Goal: Task Accomplishment & Management: Use online tool/utility

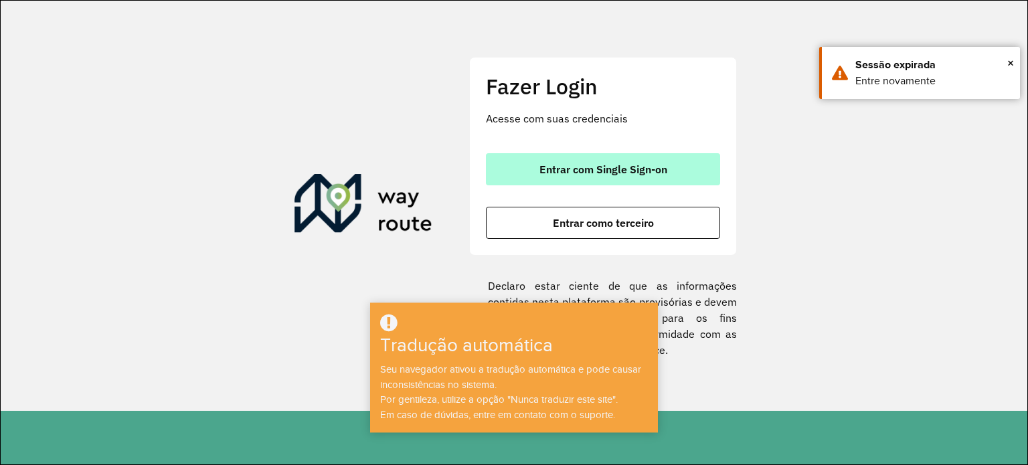
click at [574, 168] on font "Entrar com Single Sign-on" at bounding box center [604, 169] width 128 height 13
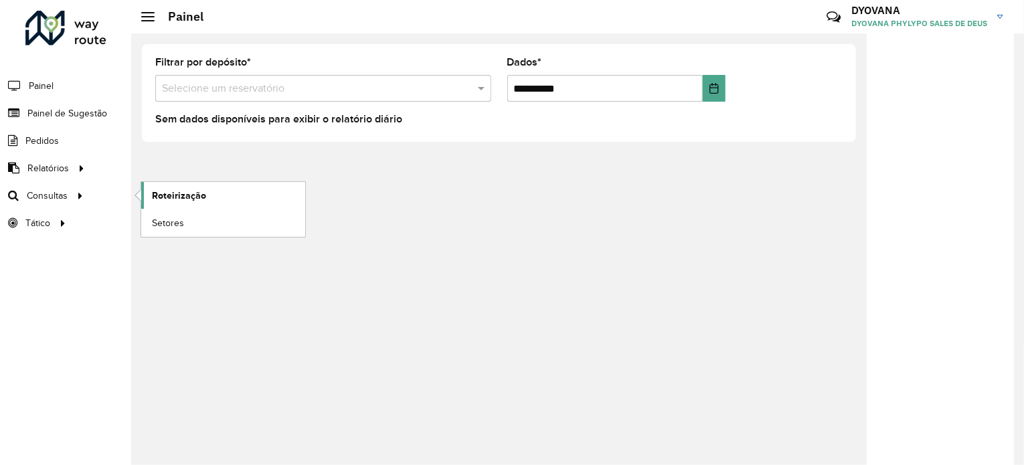
click at [185, 195] on font "Roteirização" at bounding box center [179, 195] width 54 height 11
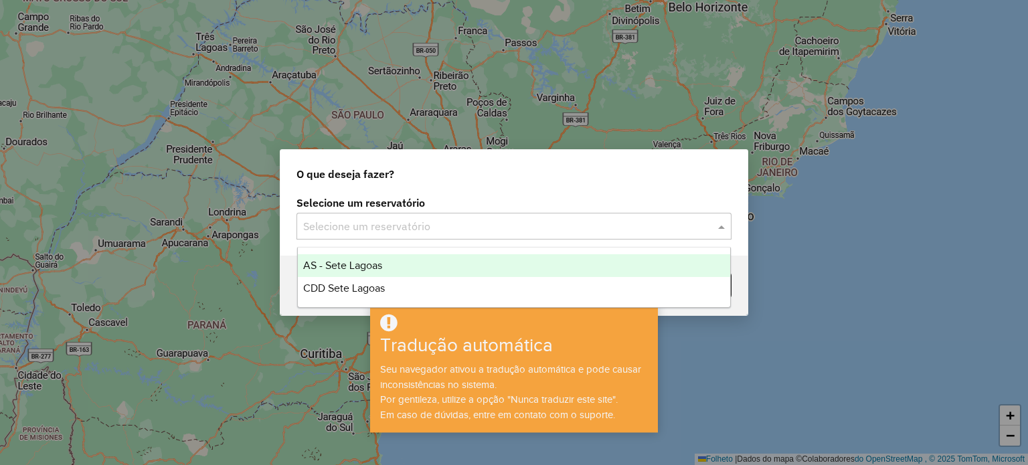
click at [449, 222] on input "text" at bounding box center [500, 227] width 395 height 16
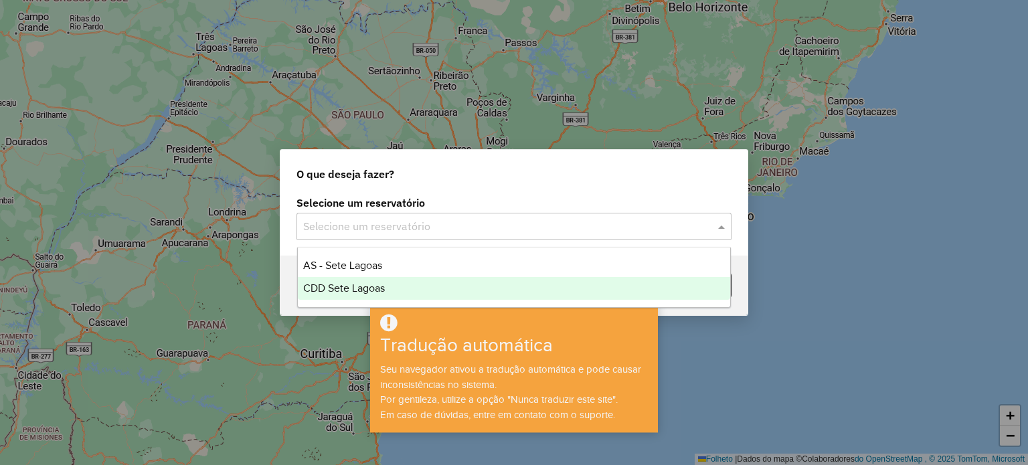
click at [372, 283] on font "CDD Sete Lagoas" at bounding box center [344, 288] width 82 height 11
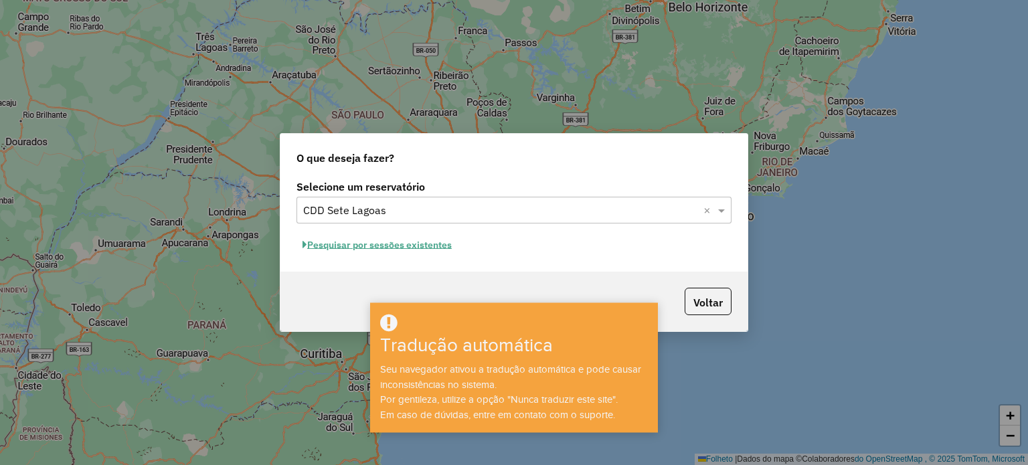
click at [378, 244] on font "Pesquisar por sessões existentes" at bounding box center [379, 245] width 145 height 12
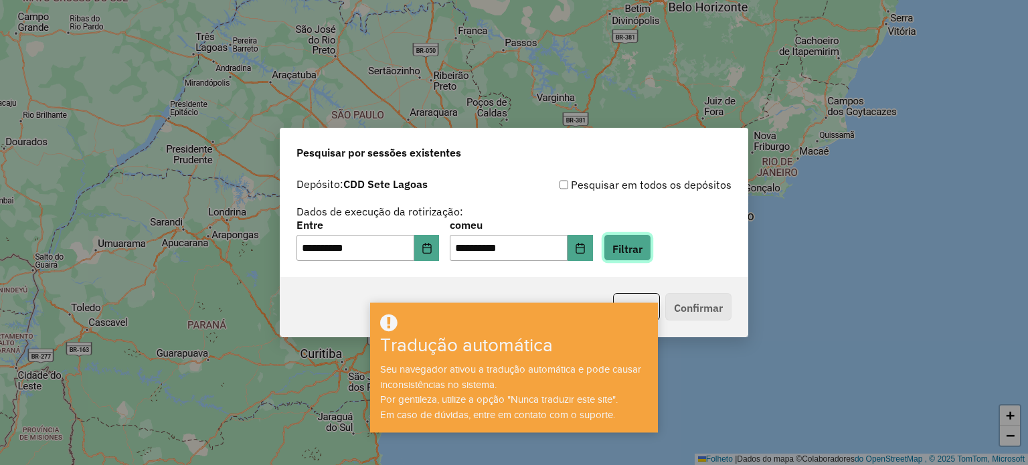
click at [643, 254] on font "Filtrar" at bounding box center [628, 248] width 30 height 13
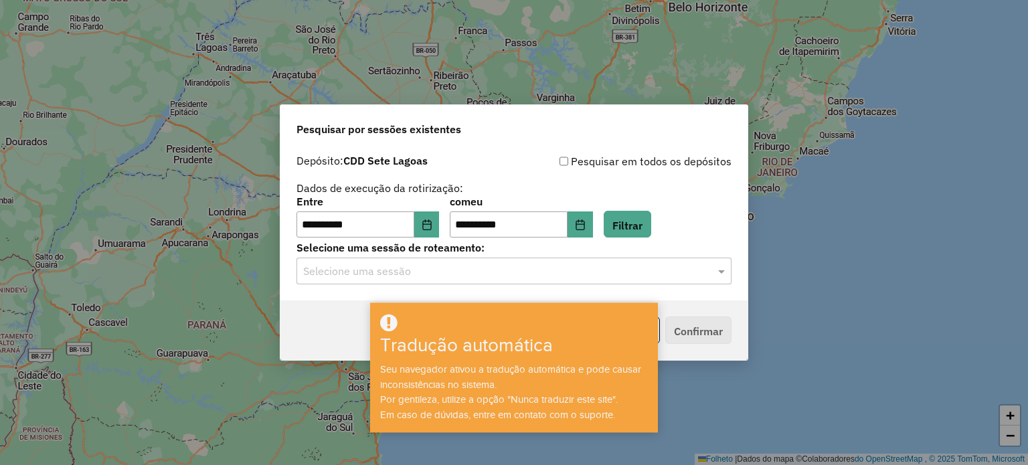
click at [371, 271] on input "text" at bounding box center [500, 272] width 395 height 16
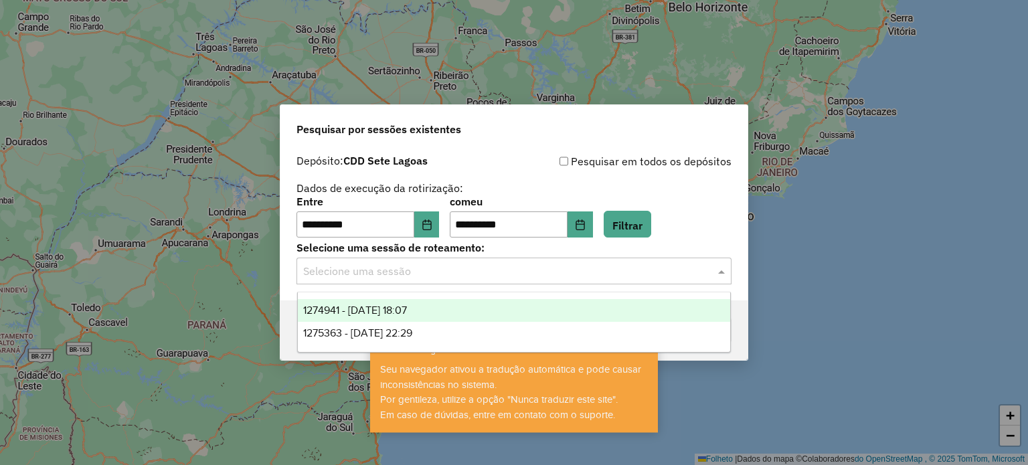
click at [389, 314] on font "1274941 - [DATE] 18:07" at bounding box center [355, 310] width 104 height 11
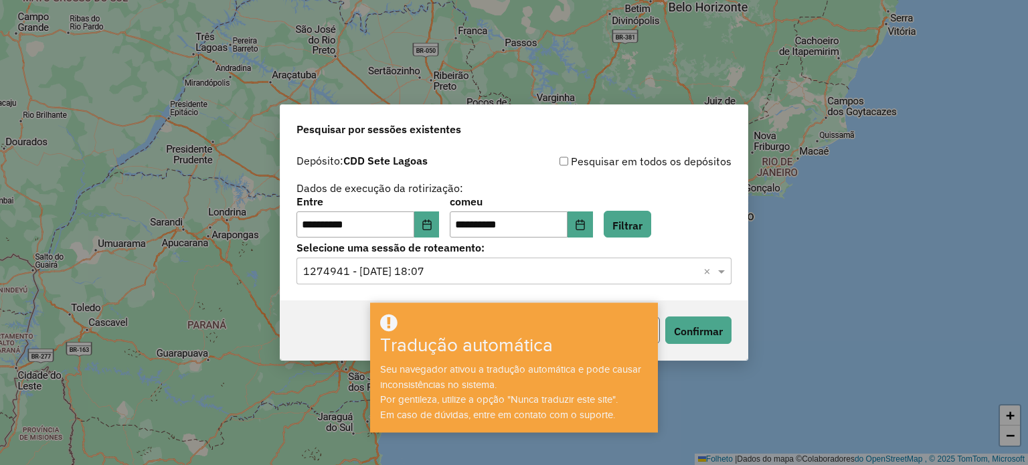
click at [658, 331] on button "Voltar" at bounding box center [636, 330] width 47 height 27
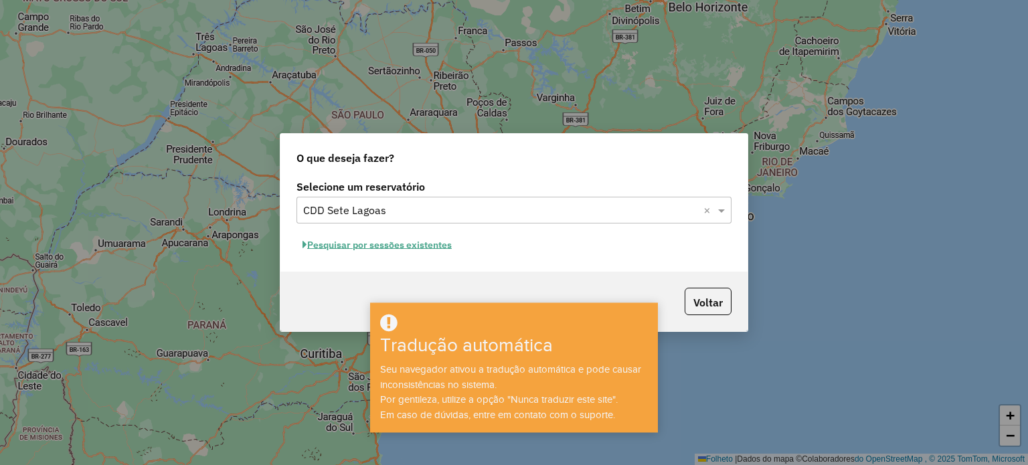
click at [374, 247] on font "Pesquisar por sessões existentes" at bounding box center [379, 245] width 145 height 12
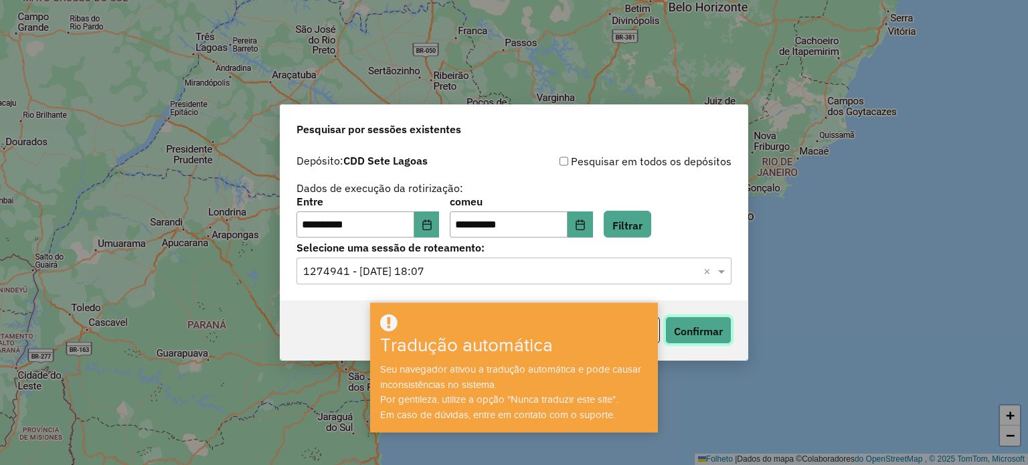
click at [718, 326] on font "Confirmar" at bounding box center [698, 331] width 49 height 13
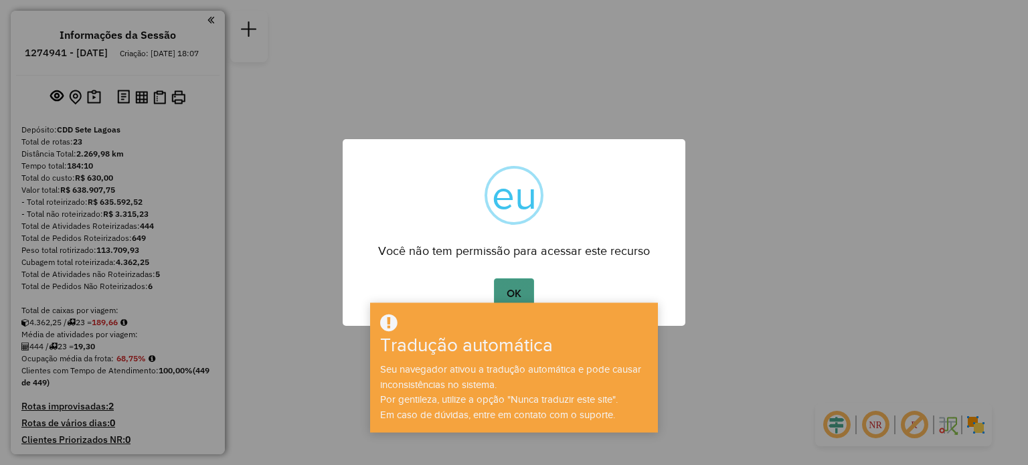
click at [515, 288] on font "OK" at bounding box center [514, 293] width 15 height 11
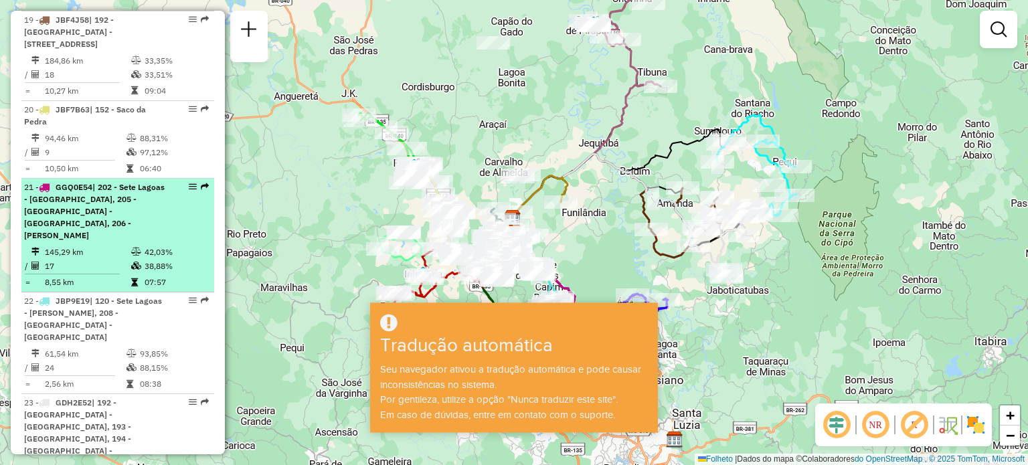
scroll to position [1941, 0]
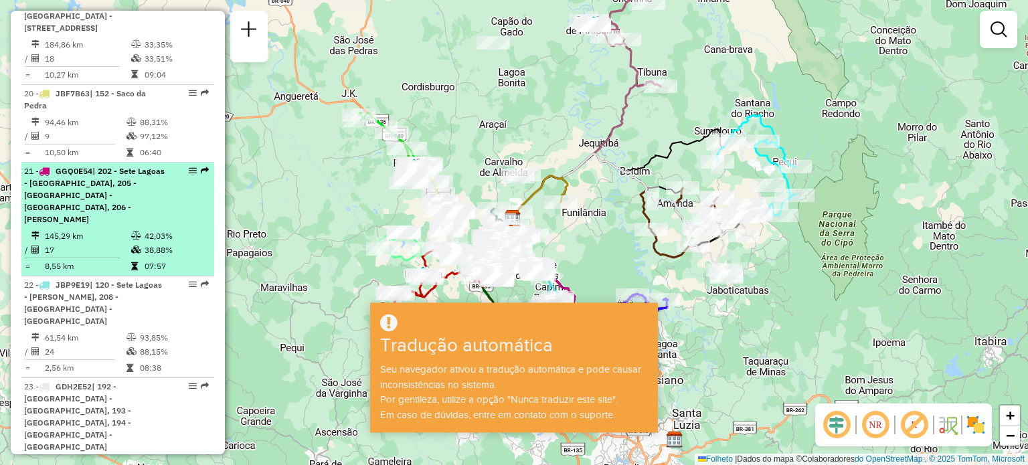
click at [102, 166] on font "| 202 - Sete Lagoas - Areias, 205 - Sete Lagoas - Confins, 206 - Pedro Leopoldo" at bounding box center [94, 195] width 141 height 58
select select "**********"
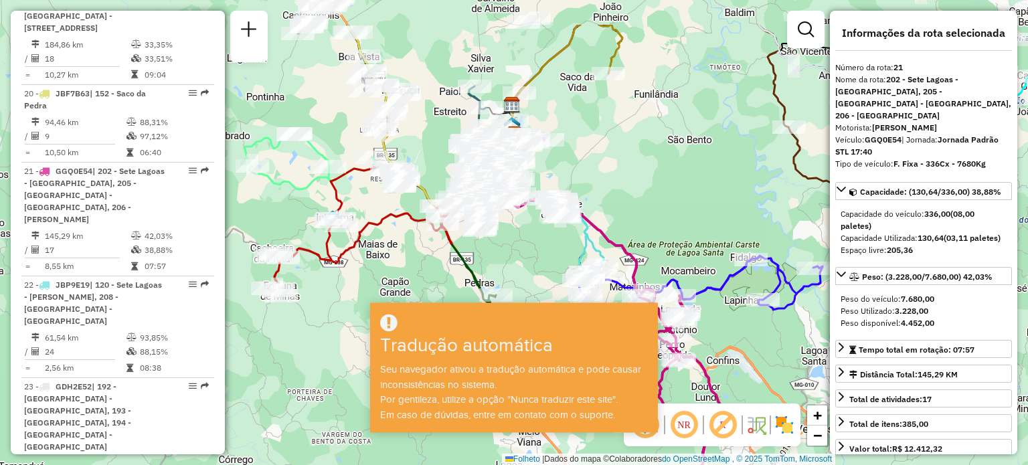
drag, startPoint x: 566, startPoint y: 96, endPoint x: 667, endPoint y: 167, distance: 123.5
click at [667, 167] on div "Janela de atendimento Grau de atendimento Capacidade Transportadoras Veículos C…" at bounding box center [514, 232] width 1028 height 465
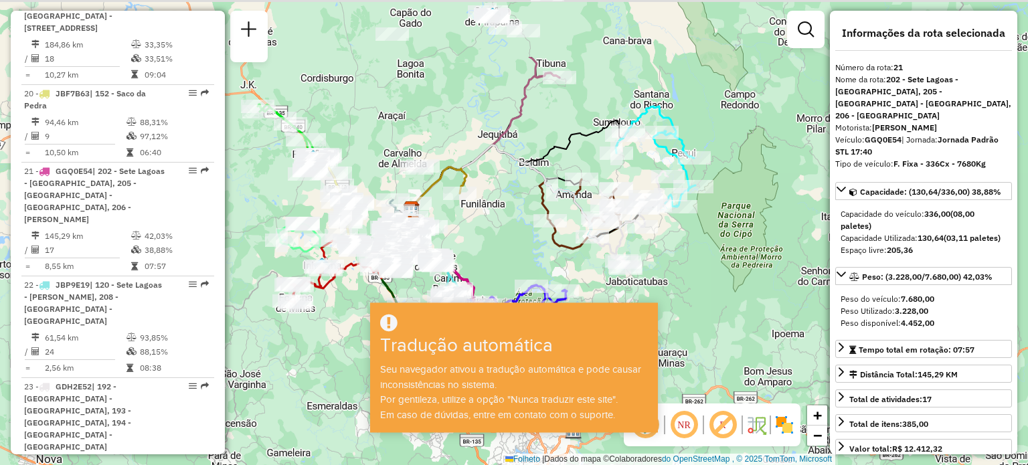
drag, startPoint x: 639, startPoint y: 114, endPoint x: 493, endPoint y: 218, distance: 178.7
click at [493, 218] on div "Janela de atendimento Grau de atendimento Capacidade Transportadoras Veículos C…" at bounding box center [514, 232] width 1028 height 465
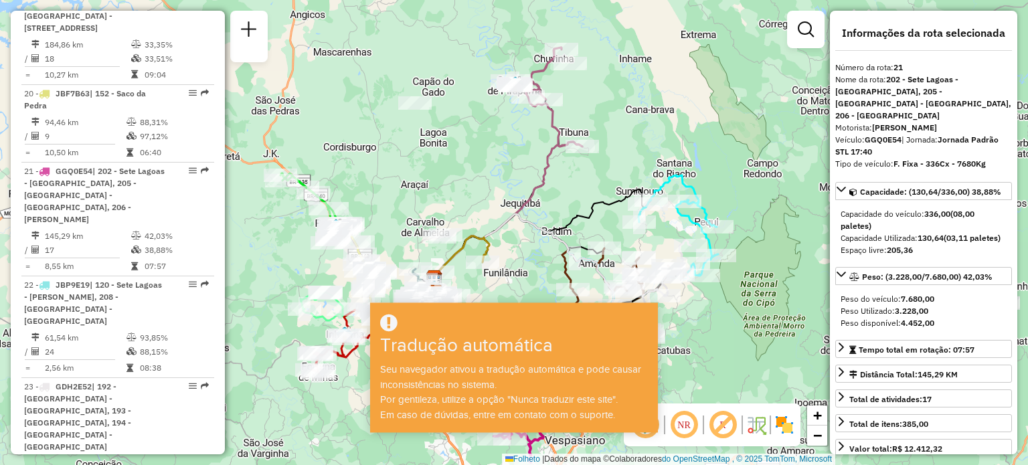
drag, startPoint x: 455, startPoint y: 138, endPoint x: 465, endPoint y: 181, distance: 44.8
click at [465, 181] on div "Janela de atendimento Grau de atendimento Capacidade Transportadoras Veículos C…" at bounding box center [514, 232] width 1028 height 465
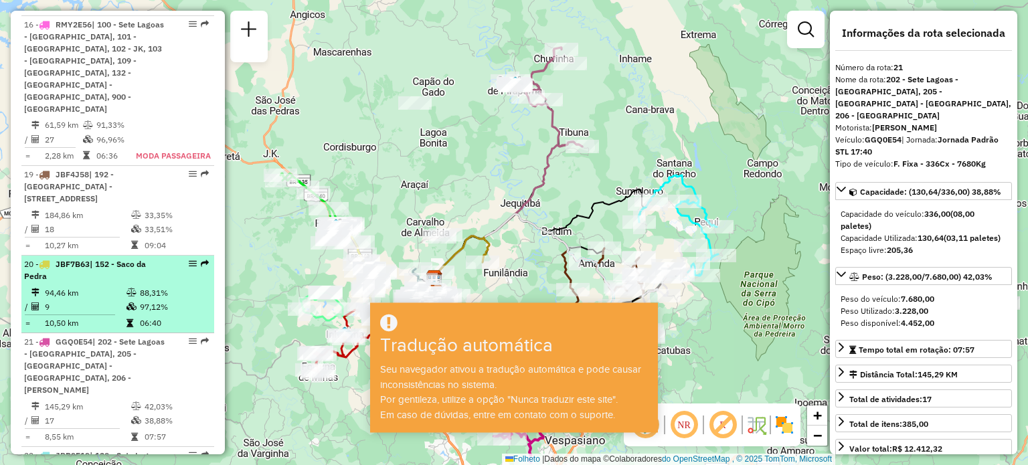
scroll to position [1741, 0]
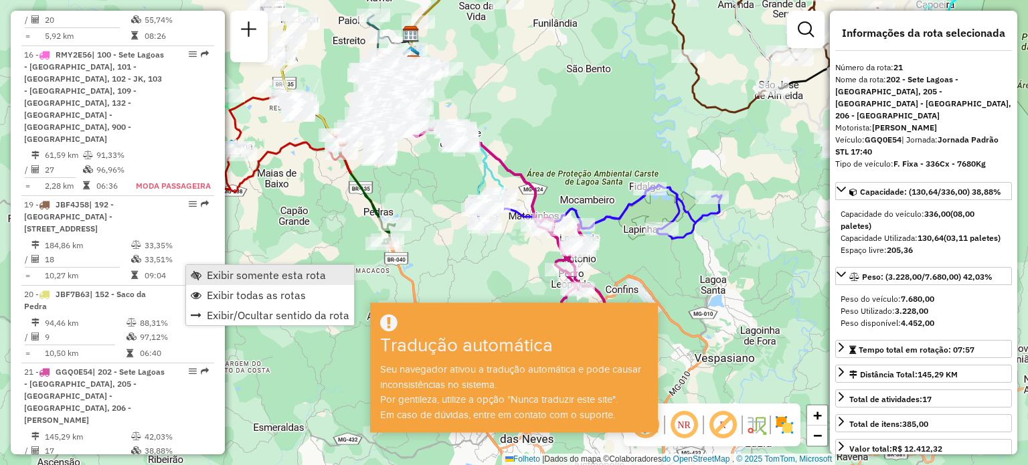
click at [220, 281] on font "Exibir somente esta rota" at bounding box center [266, 274] width 119 height 13
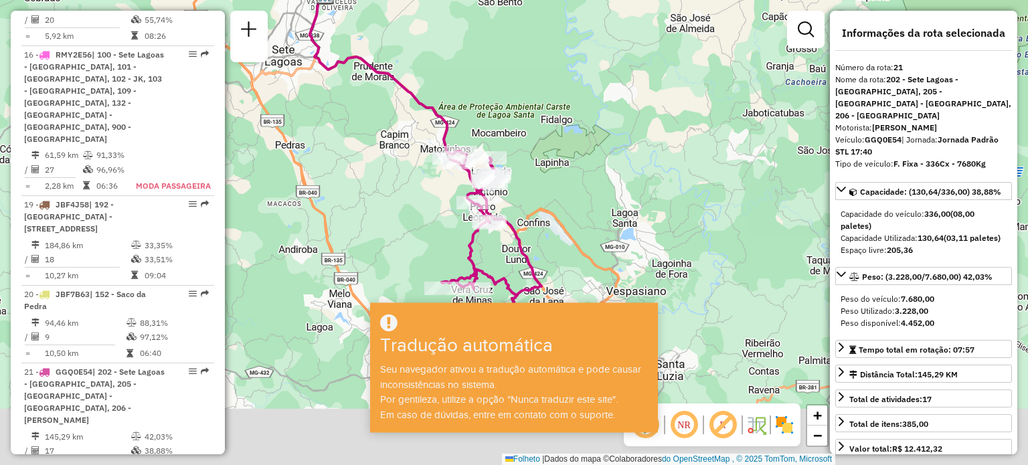
drag, startPoint x: 437, startPoint y: 214, endPoint x: 280, endPoint y: 95, distance: 197.4
click at [280, 95] on div "Janela de atendimento Grau de atendimento Capacidade Transportadoras Veículos C…" at bounding box center [514, 232] width 1028 height 465
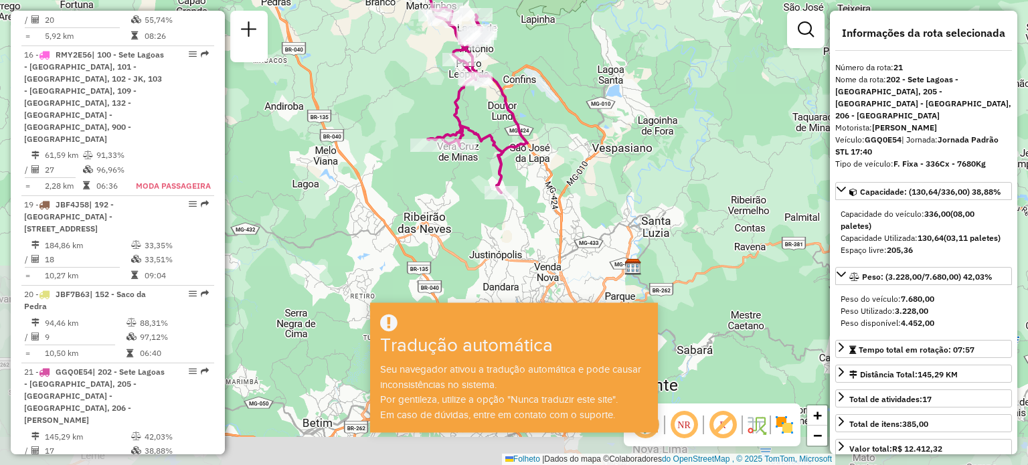
drag, startPoint x: 532, startPoint y: 209, endPoint x: 587, endPoint y: 118, distance: 106.3
click at [587, 118] on div "Janela de atendimento Grau de atendimento Capacidade Transportadoras Veículos C…" at bounding box center [514, 232] width 1028 height 465
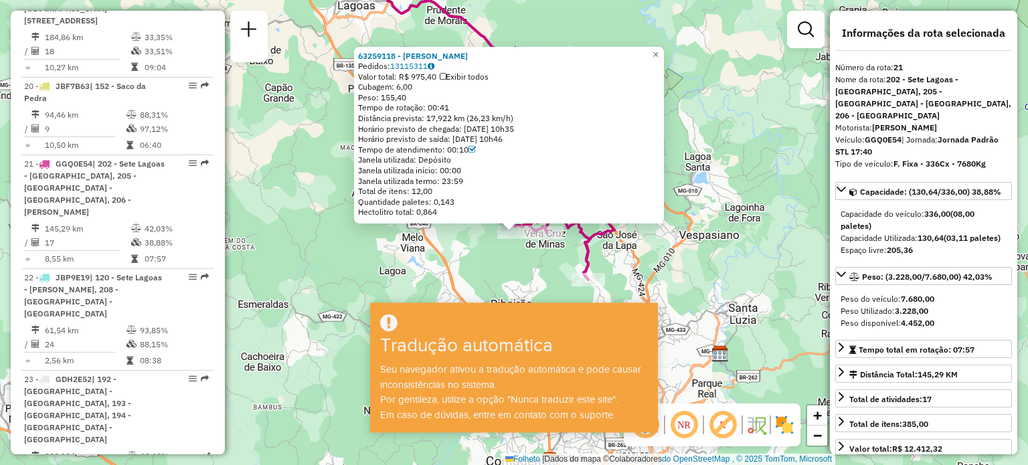
scroll to position [1984, 0]
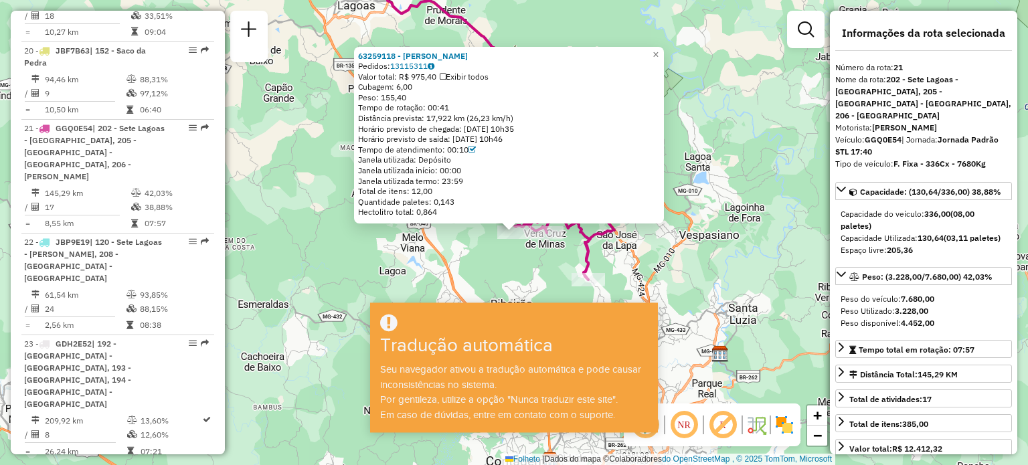
click at [707, 107] on div "63259118 - DAIANY STEFANI Pedidos: 13115311 Valor total: R$ 975,40 Exibir todos…" at bounding box center [514, 232] width 1028 height 465
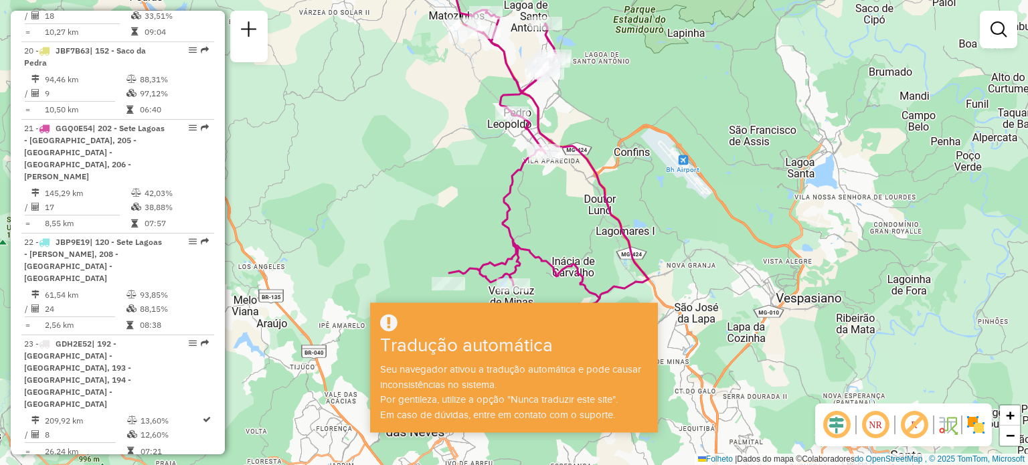
drag, startPoint x: 582, startPoint y: 202, endPoint x: 643, endPoint y: 89, distance: 128.2
click at [643, 89] on div "Janela de atendimento Grau de atendimento Capacidade Transportadoras Veículos C…" at bounding box center [514, 232] width 1028 height 465
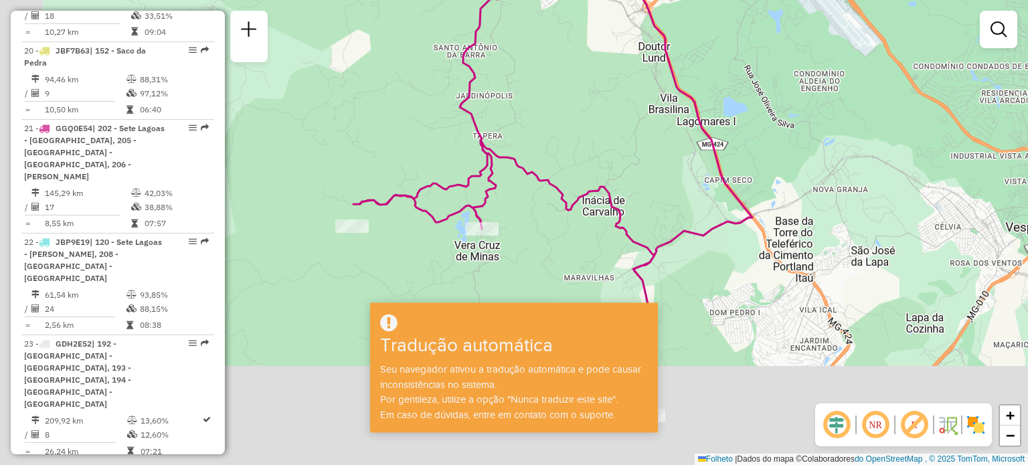
drag, startPoint x: 560, startPoint y: 202, endPoint x: 607, endPoint y: 74, distance: 136.4
click at [607, 74] on div "Janela de atendimento Grau de atendimento Capacidade Transportadoras Veículos C…" at bounding box center [514, 232] width 1028 height 465
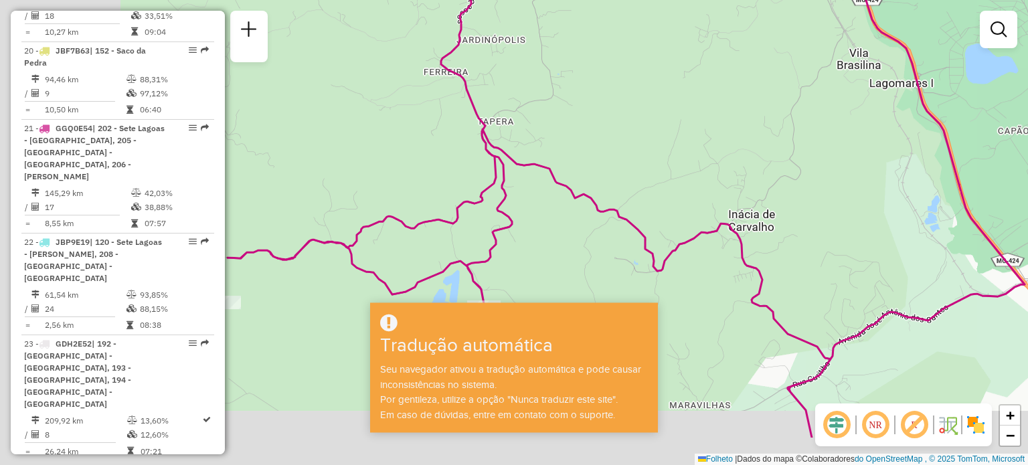
drag, startPoint x: 549, startPoint y: 161, endPoint x: 696, endPoint y: 65, distance: 175.5
click at [706, 59] on div "Janela de atendimento Grau de atendimento Capacidade Transportadoras Veículos C…" at bounding box center [514, 232] width 1028 height 465
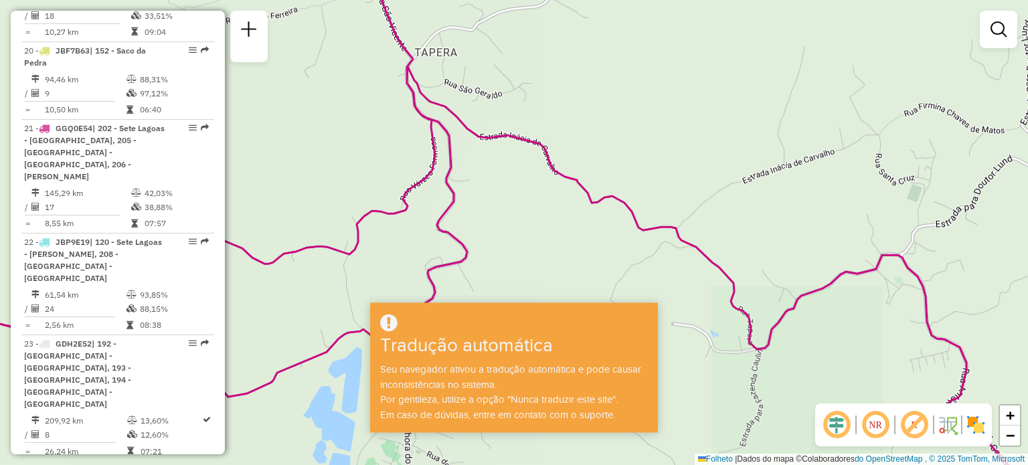
drag, startPoint x: 616, startPoint y: 143, endPoint x: 846, endPoint y: 106, distance: 232.7
click at [846, 106] on div "Janela de atendimento Grau de atendimento Capacidade Transportadoras Veículos C…" at bounding box center [514, 232] width 1028 height 465
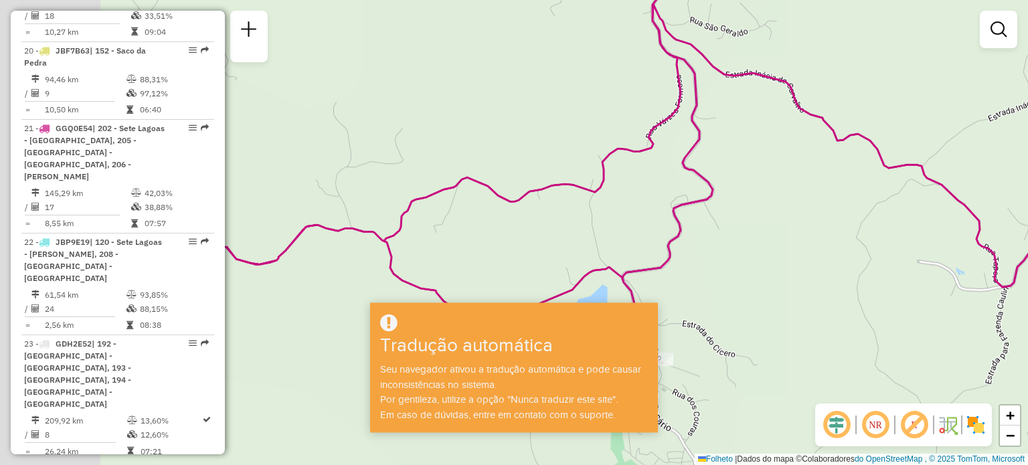
drag, startPoint x: 587, startPoint y: 193, endPoint x: 836, endPoint y: 129, distance: 257.2
click at [836, 129] on icon at bounding box center [759, 170] width 1233 height 558
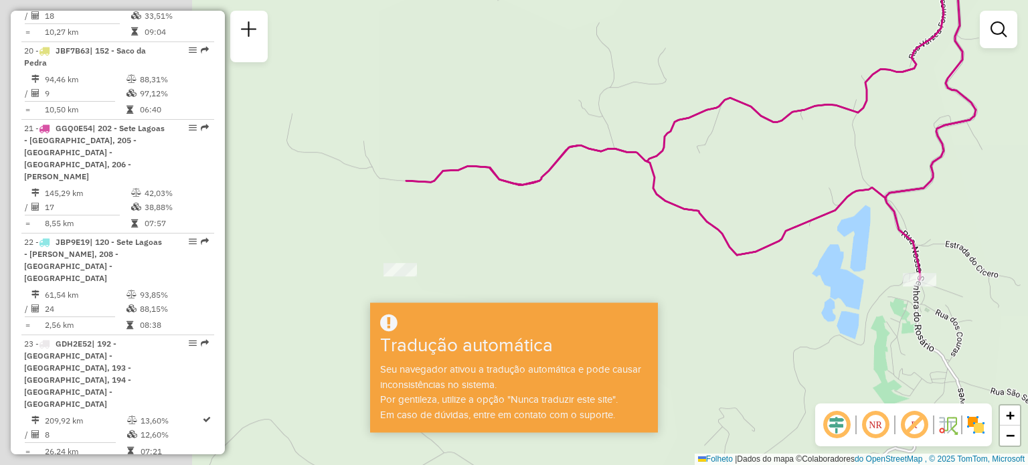
drag, startPoint x: 594, startPoint y: 194, endPoint x: 854, endPoint y: 116, distance: 271.1
click at [854, 116] on icon at bounding box center [898, 77] width 984 height 404
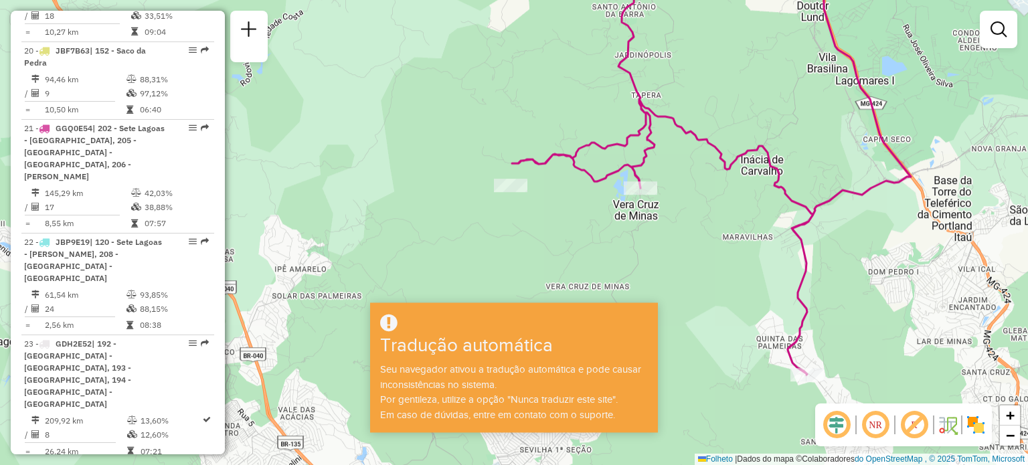
click at [673, 135] on div "Janela de atendimento Grau de atendimento Capacidade Transportadoras Veículos C…" at bounding box center [514, 232] width 1028 height 465
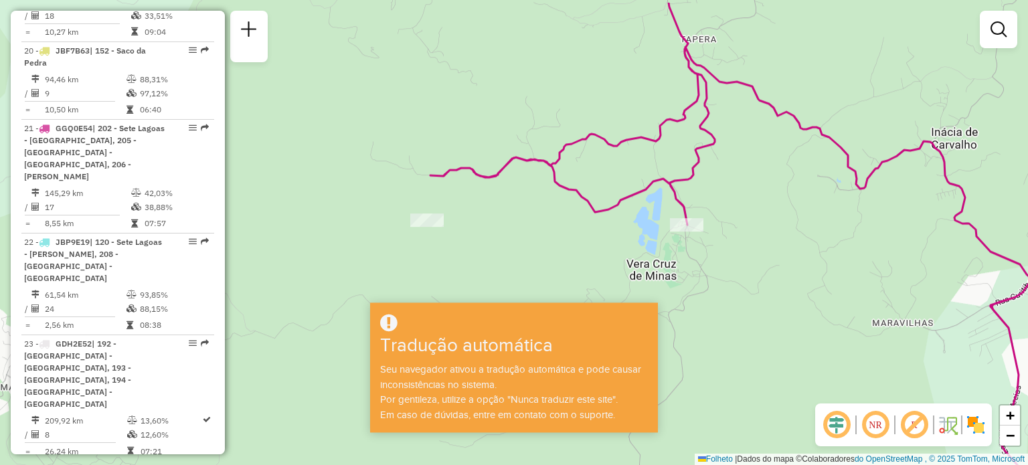
drag, startPoint x: 537, startPoint y: 187, endPoint x: 488, endPoint y: 236, distance: 69.6
click at [488, 236] on div "Janela de atendimento Grau de atendimento Capacidade Transportadoras Veículos C…" at bounding box center [514, 232] width 1028 height 465
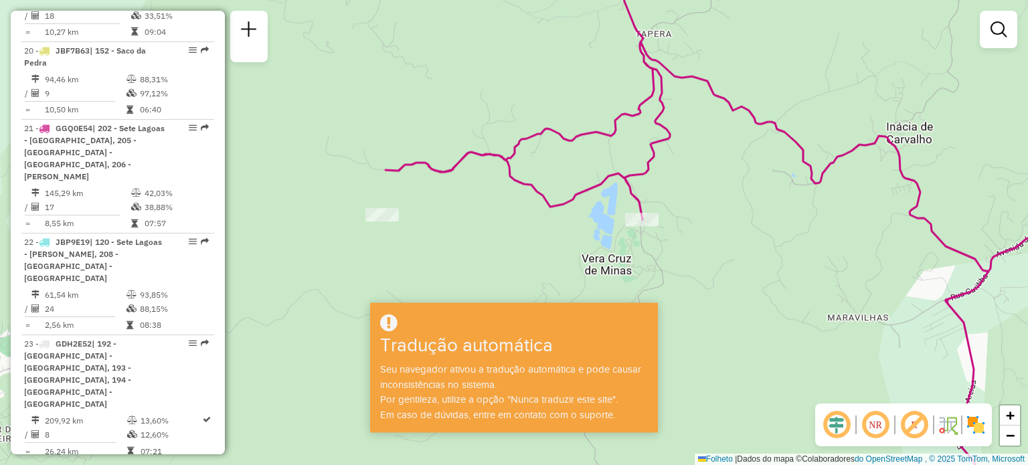
drag, startPoint x: 517, startPoint y: 208, endPoint x: 472, endPoint y: 203, distance: 45.2
click at [472, 203] on div "Janela de atendimento Grau de atendimento Capacidade Transportadoras Veículos C…" at bounding box center [514, 232] width 1028 height 465
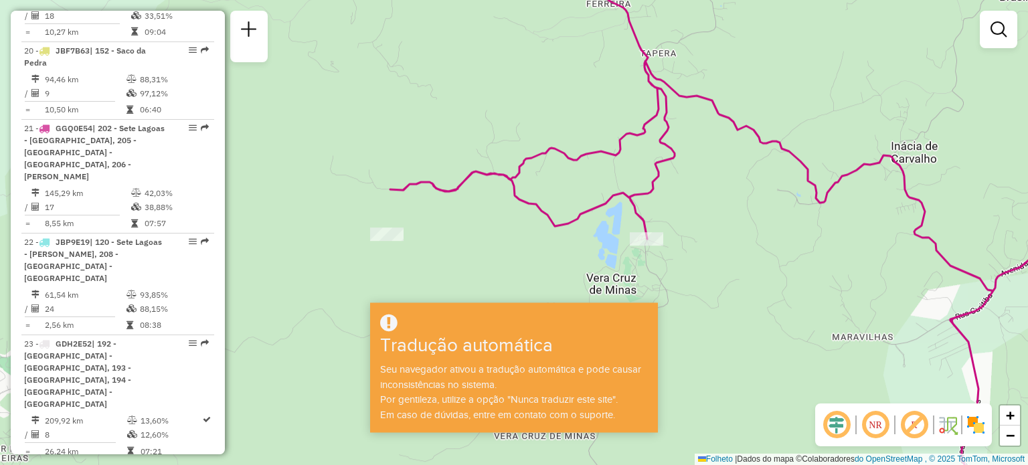
drag, startPoint x: 496, startPoint y: 208, endPoint x: 501, endPoint y: 227, distance: 20.0
click at [501, 227] on div "Janela de atendimento Grau de atendimento Capacidade Transportadoras Veículos C…" at bounding box center [514, 232] width 1028 height 465
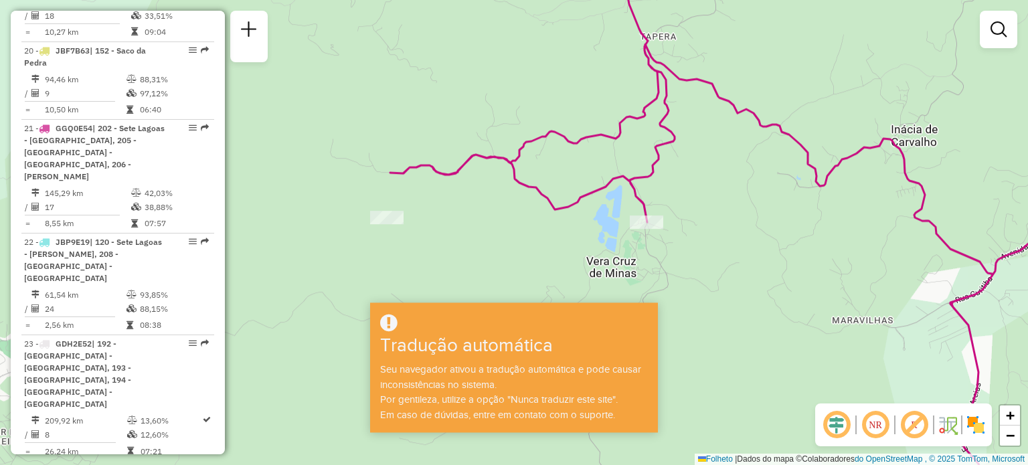
drag, startPoint x: 489, startPoint y: 220, endPoint x: 489, endPoint y: 203, distance: 16.7
click at [489, 203] on div "Janela de atendimento Grau de atendimento Capacidade Transportadoras Veículos C…" at bounding box center [514, 232] width 1028 height 465
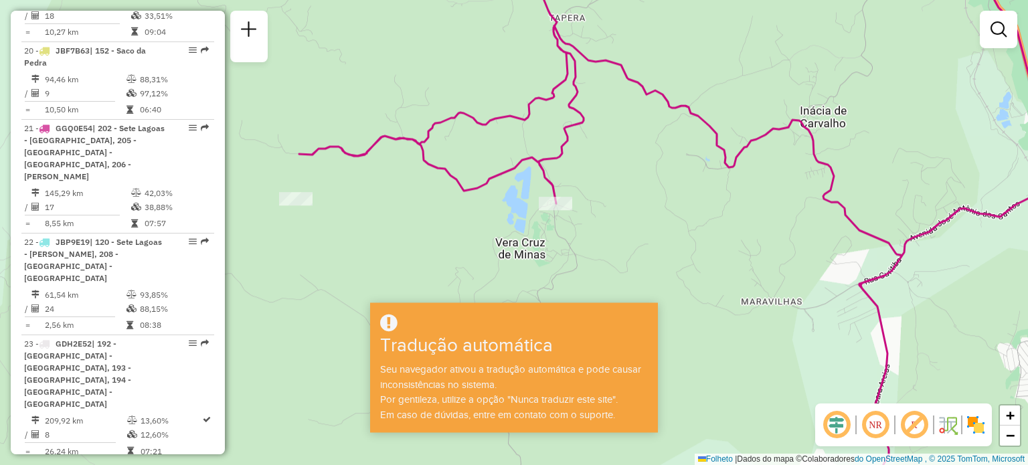
drag, startPoint x: 527, startPoint y: 216, endPoint x: 436, endPoint y: 197, distance: 93.0
click at [436, 197] on div "Janela de atendimento Grau de atendimento Capacidade Transportadoras Veículos C…" at bounding box center [514, 232] width 1028 height 465
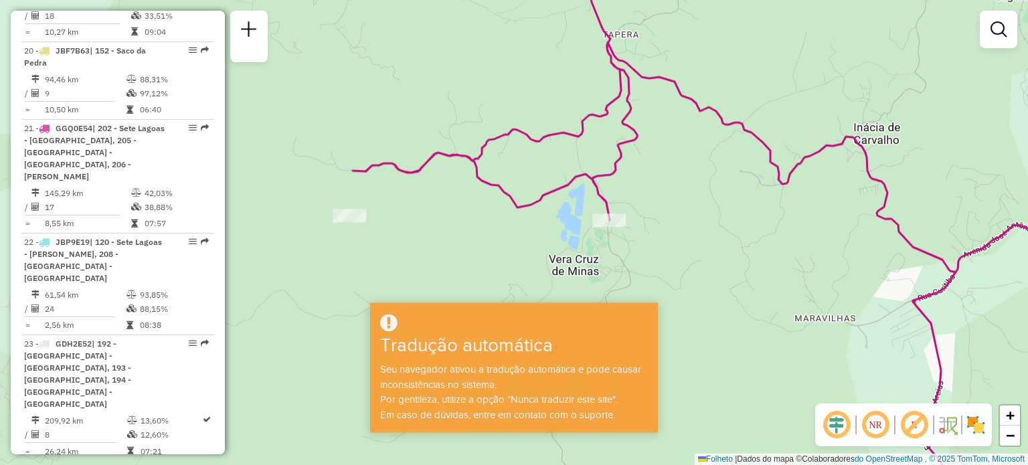
drag, startPoint x: 701, startPoint y: 197, endPoint x: 754, endPoint y: 214, distance: 56.1
click at [754, 214] on div "Janela de atendimento Grau de atendimento Capacidade Transportadoras Veículos C…" at bounding box center [514, 232] width 1028 height 465
